Goal: Information Seeking & Learning: Learn about a topic

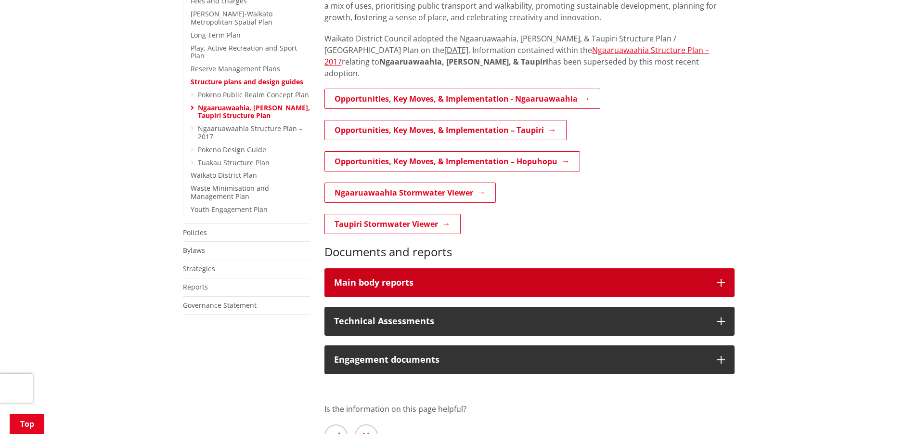
scroll to position [385, 0]
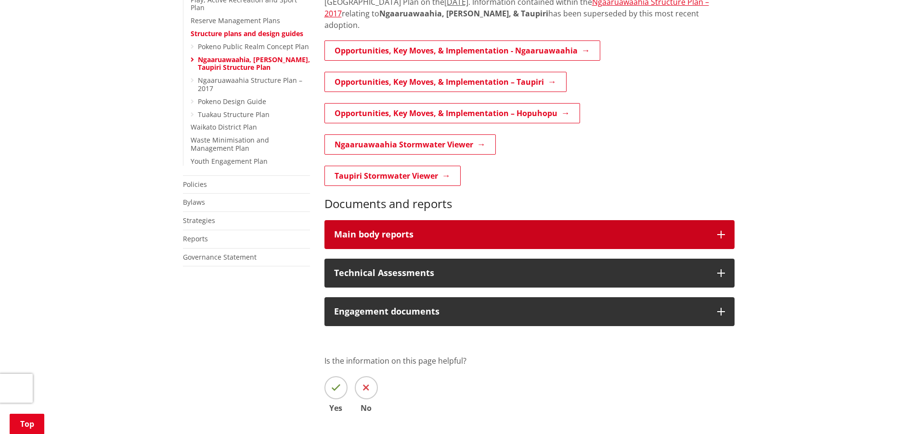
click at [508, 230] on div "Main body reports" at bounding box center [521, 235] width 374 height 10
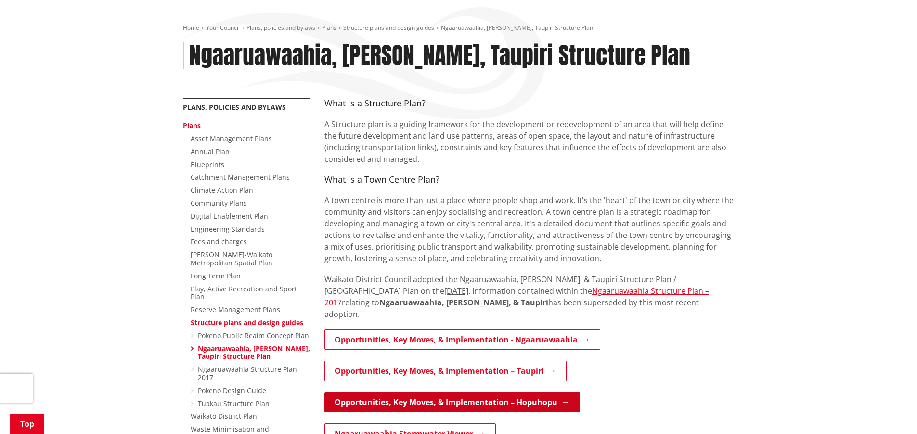
scroll to position [144, 0]
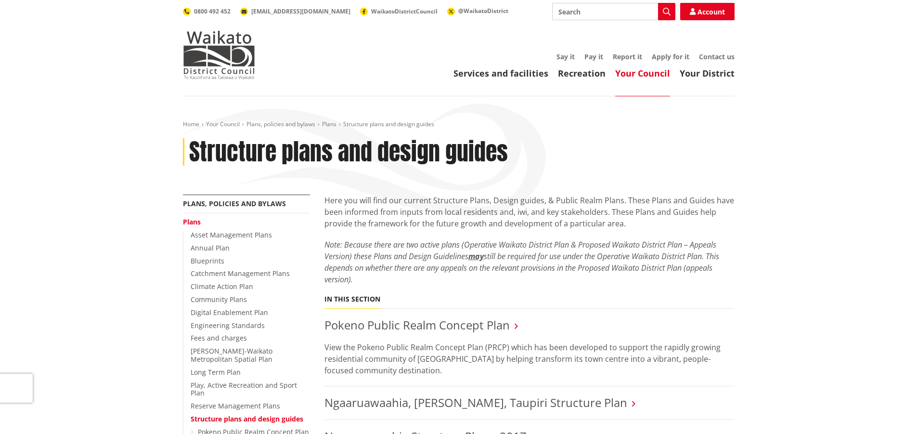
scroll to position [144, 0]
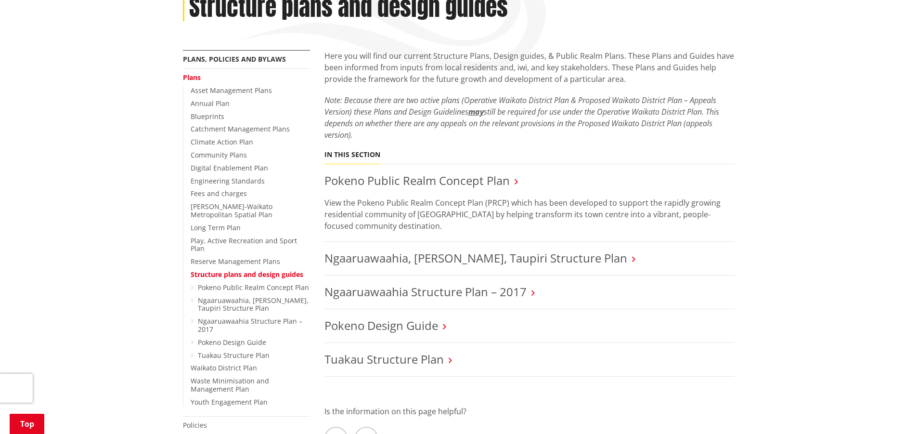
click at [531, 290] on icon at bounding box center [532, 292] width 3 height 9
click at [605, 260] on h3 "Ngaaruawaahia, [PERSON_NAME], Taupiri Structure Plan" at bounding box center [529, 258] width 410 height 14
click at [598, 260] on h3 "Ngaaruawaahia, [PERSON_NAME], Taupiri Structure Plan" at bounding box center [529, 258] width 410 height 14
click at [632, 258] on icon at bounding box center [633, 259] width 3 height 9
click at [555, 260] on link "Ngaaruawaahia, [PERSON_NAME], Taupiri Structure Plan" at bounding box center [475, 258] width 303 height 16
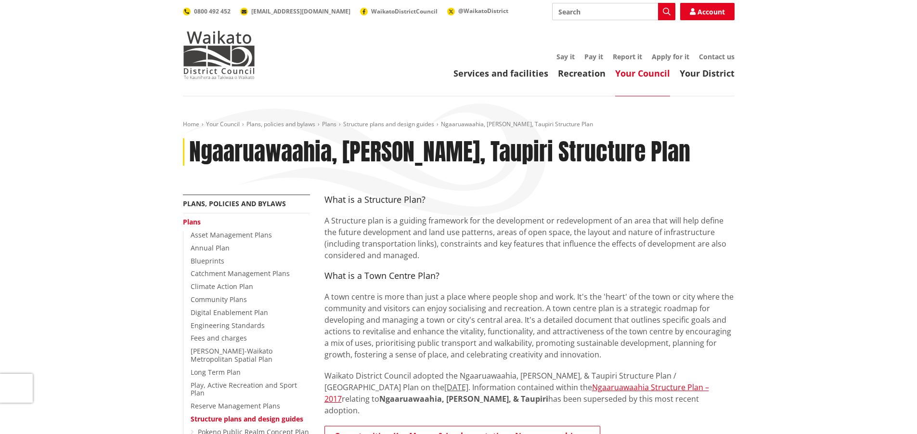
scroll to position [96, 0]
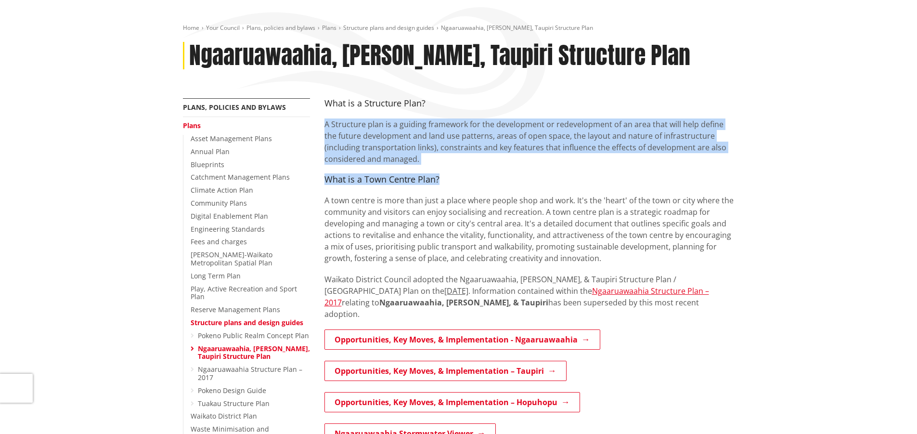
drag, startPoint x: 319, startPoint y: 123, endPoint x: 695, endPoint y: 168, distance: 379.1
click at [695, 168] on div "What is a Structure Plan? A Structure plan is a guiding framework for the devel…" at bounding box center [529, 413] width 425 height 631
click at [495, 131] on p "A Structure plan is a guiding framework for the development or redevelopment of…" at bounding box center [529, 141] width 410 height 46
drag, startPoint x: 349, startPoint y: 125, endPoint x: 758, endPoint y: 146, distance: 409.2
click at [758, 146] on div "Home Your Council Plans, policies and bylaws Plans Structure plans and design g…" at bounding box center [458, 384] width 917 height 768
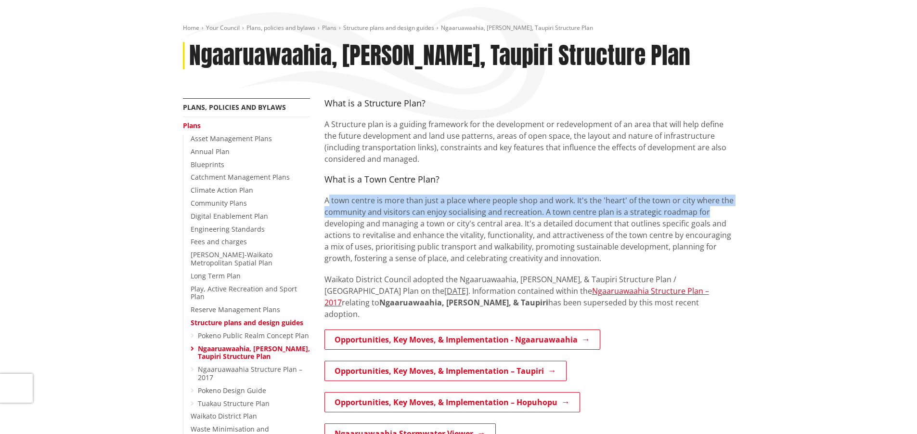
drag, startPoint x: 329, startPoint y: 203, endPoint x: 717, endPoint y: 211, distance: 388.5
click at [717, 211] on p "A town centre is more than just a place where people shop and work. It's the 'h…" at bounding box center [529, 228] width 410 height 69
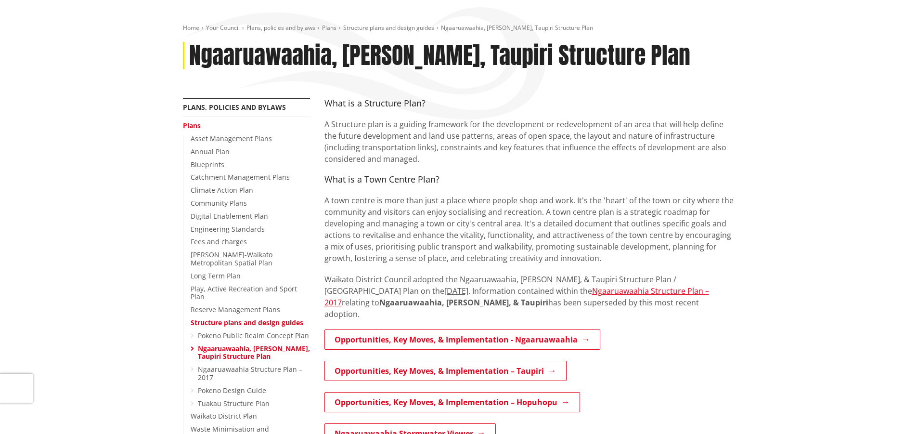
click at [412, 246] on p "A town centre is more than just a place where people shop and work. It's the 'h…" at bounding box center [529, 228] width 410 height 69
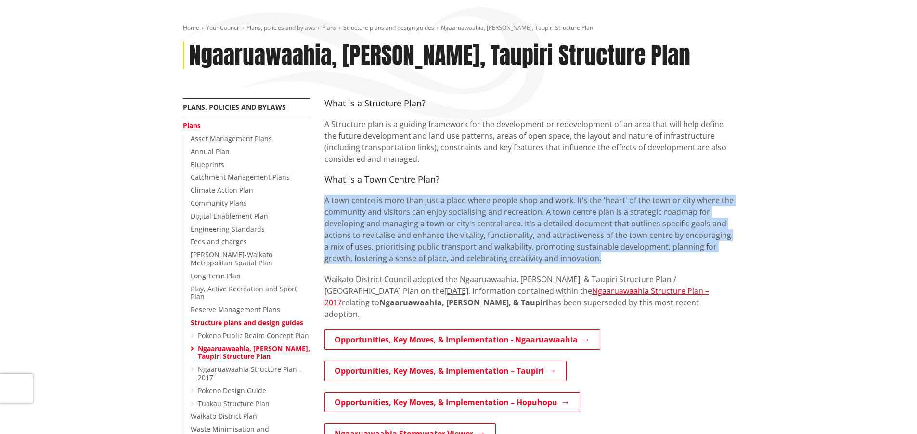
drag, startPoint x: 326, startPoint y: 200, endPoint x: 806, endPoint y: 256, distance: 483.1
click at [806, 256] on div "Home Your Council Plans, policies and bylaws Plans Structure plans and design g…" at bounding box center [458, 384] width 917 height 768
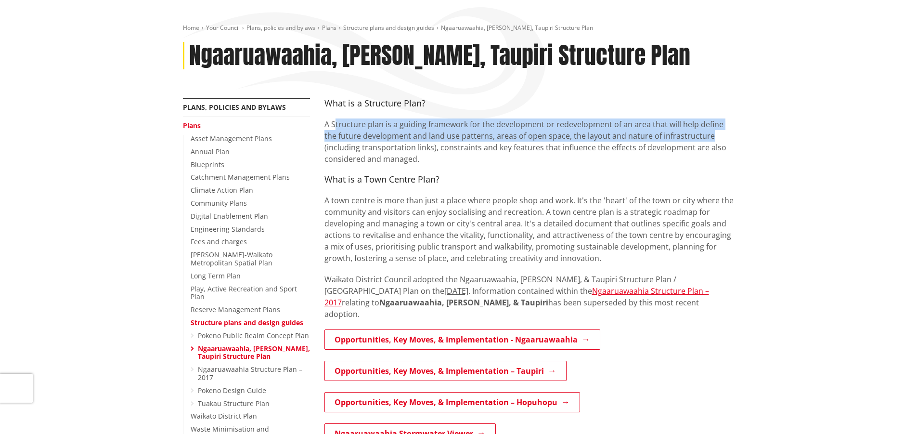
drag, startPoint x: 335, startPoint y: 119, endPoint x: 751, endPoint y: 131, distance: 416.5
click at [751, 131] on div "Home Your Council Plans, policies and bylaws Plans Structure plans and design g…" at bounding box center [458, 384] width 917 height 768
click at [599, 138] on p "A Structure plan is a guiding framework for the development or redevelopment of…" at bounding box center [529, 141] width 410 height 46
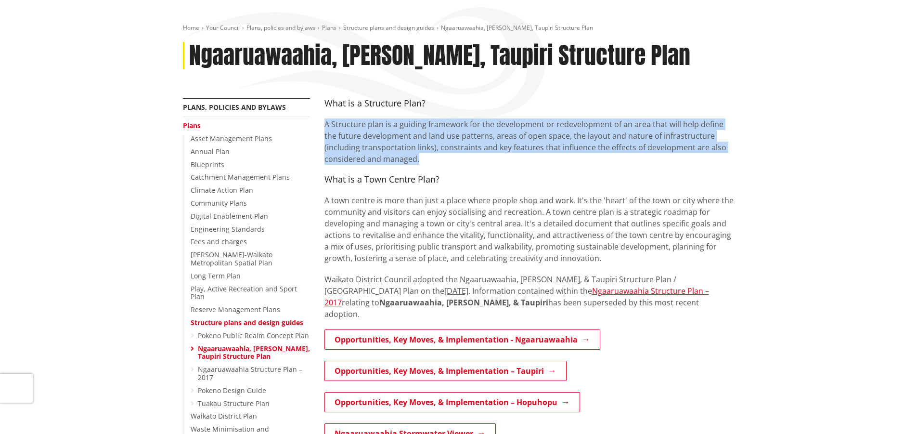
drag, startPoint x: 326, startPoint y: 123, endPoint x: 606, endPoint y: 162, distance: 282.4
click at [606, 162] on p "A Structure plan is a guiding framework for the development or redevelopment of…" at bounding box center [529, 141] width 410 height 46
copy p "A Structure plan is a guiding framework for the development or redevelopment of…"
